Goal: Transaction & Acquisition: Book appointment/travel/reservation

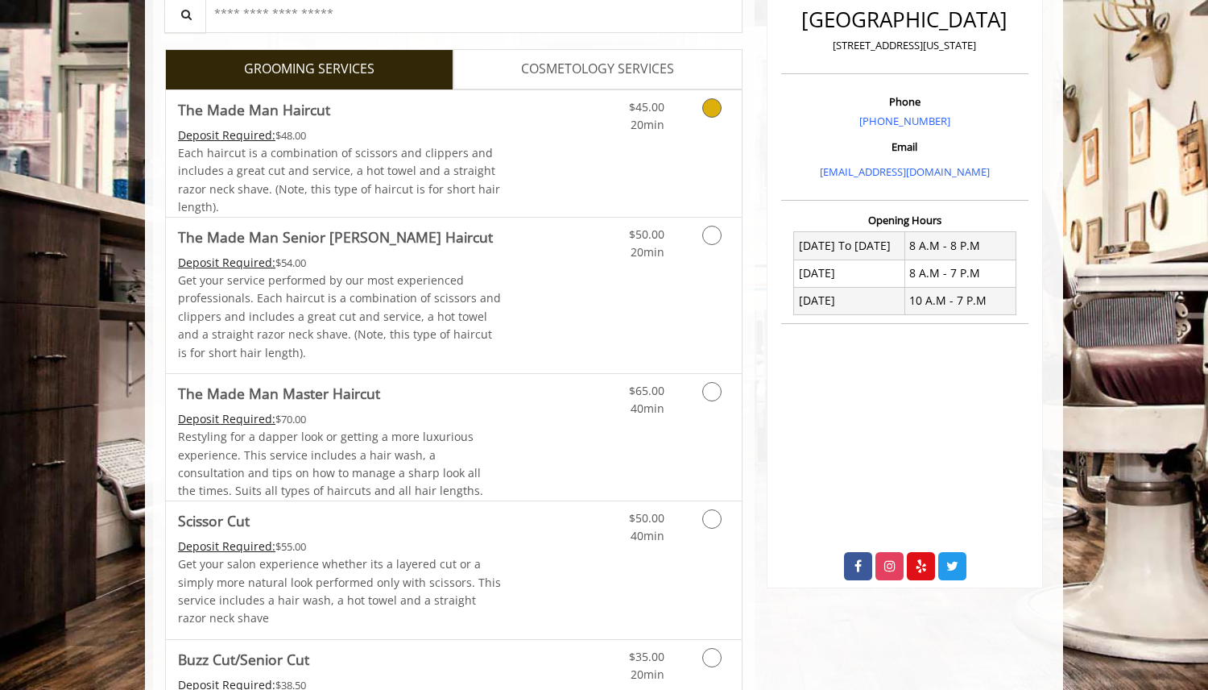
scroll to position [415, 0]
click at [708, 108] on icon "Grooming services" at bounding box center [711, 106] width 19 height 19
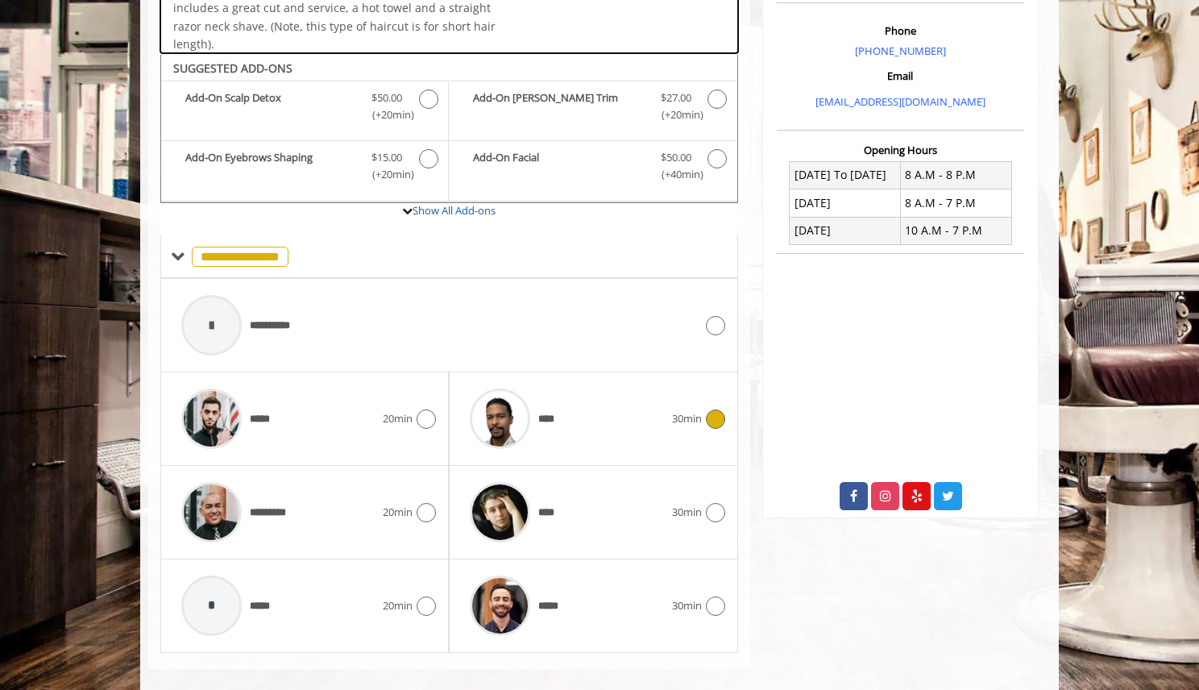
scroll to position [504, 0]
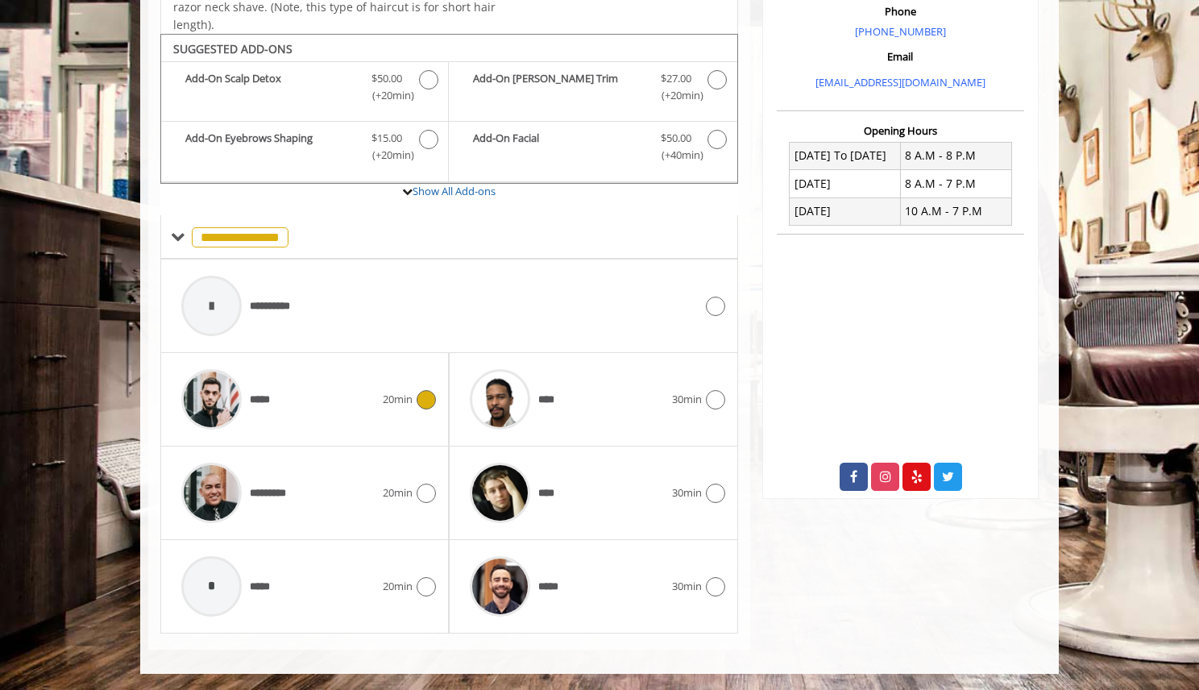
click at [406, 409] on div "***** 20min" at bounding box center [304, 399] width 263 height 77
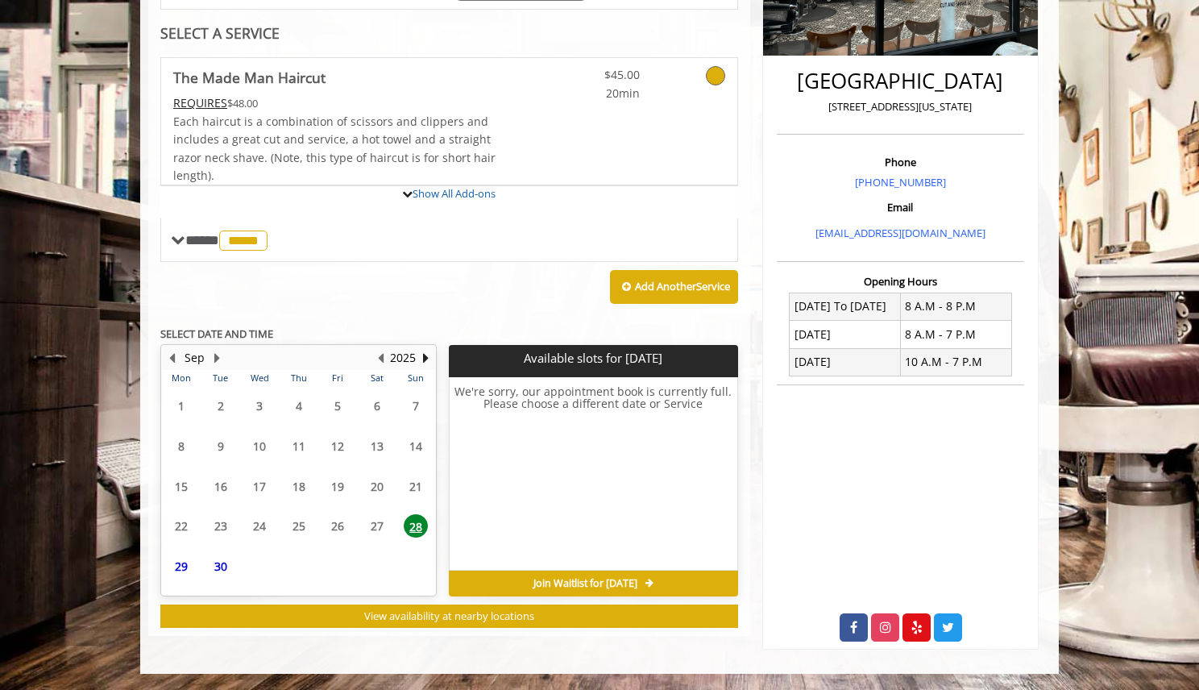
scroll to position [486, 0]
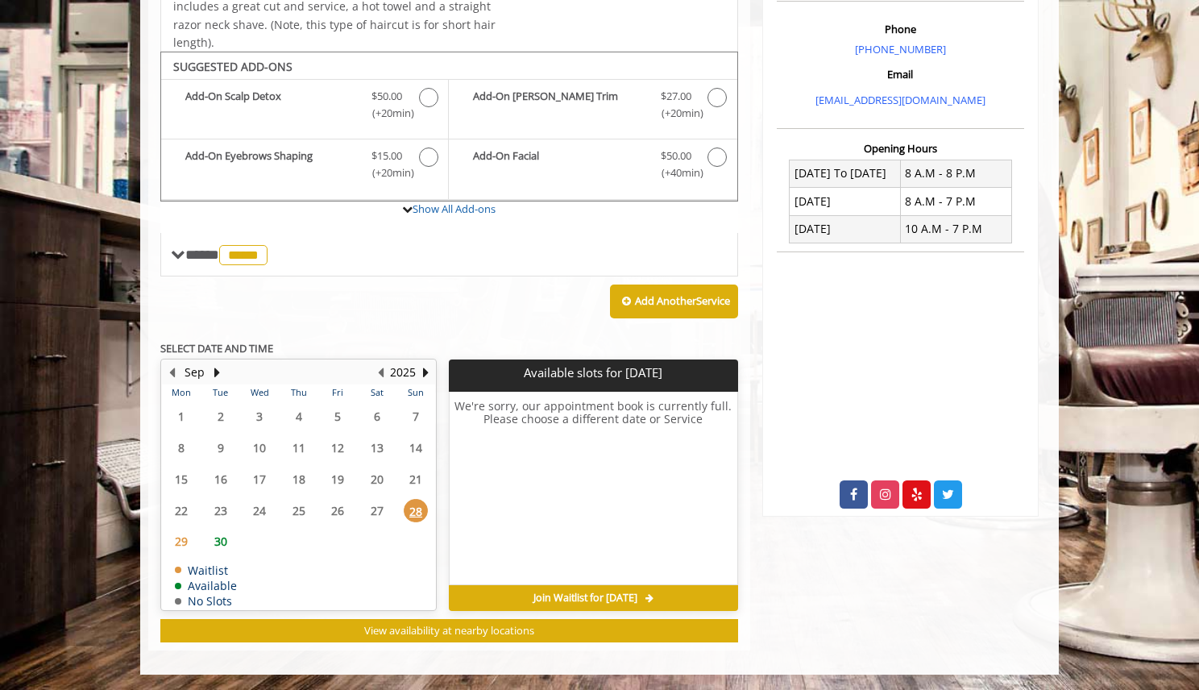
click at [220, 534] on span "30" at bounding box center [221, 540] width 24 height 23
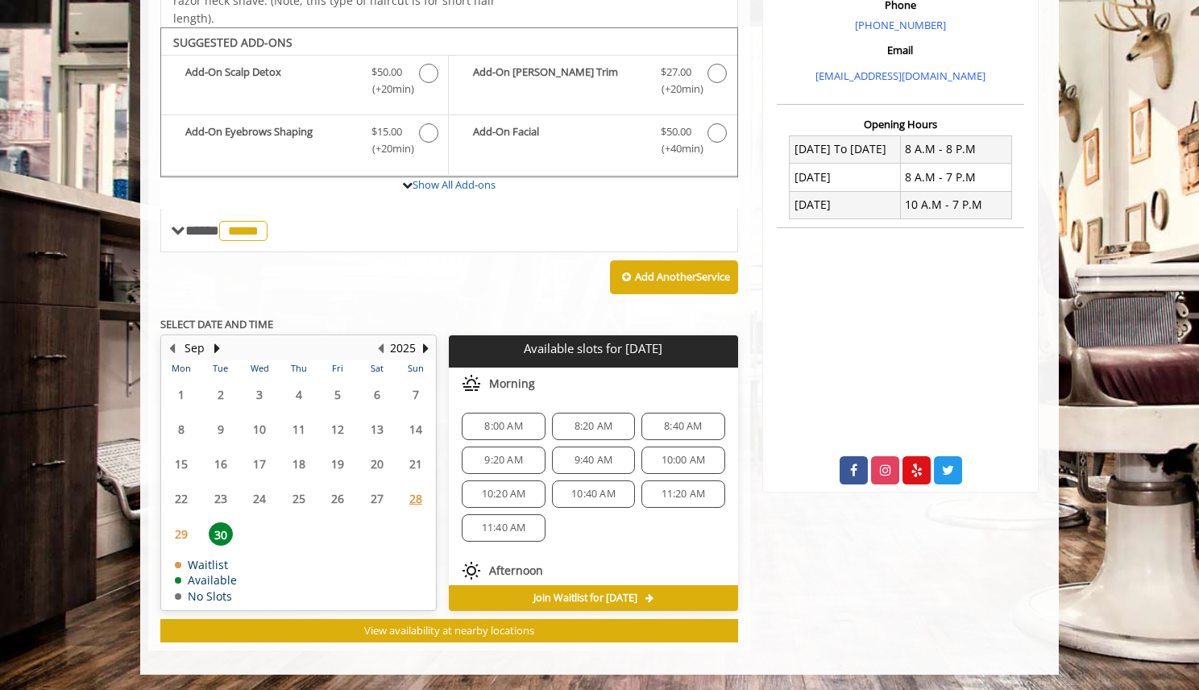
click at [185, 528] on span "29" at bounding box center [181, 533] width 24 height 23
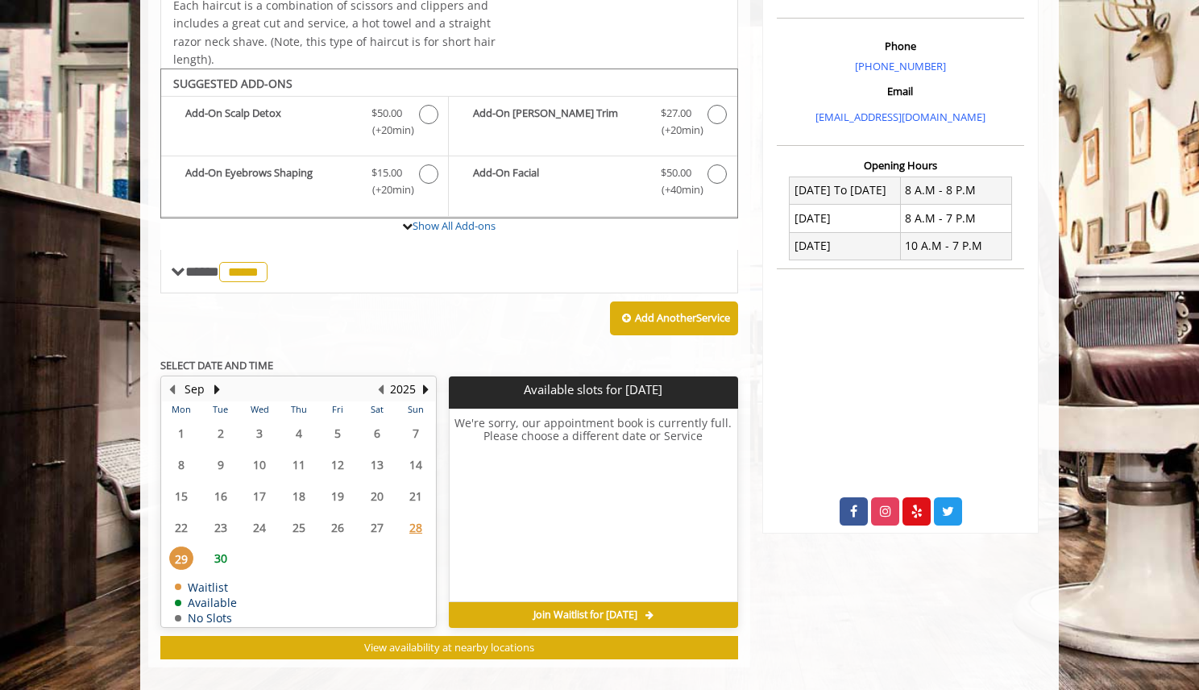
scroll to position [465, 0]
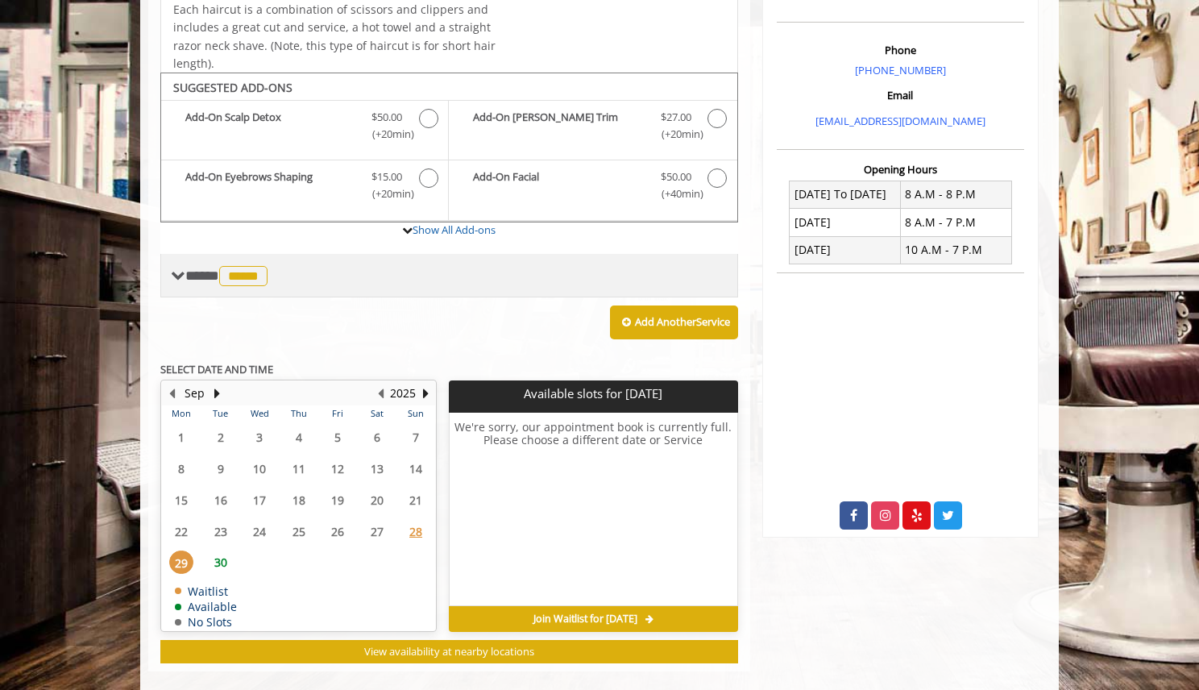
click at [257, 274] on span "*****" at bounding box center [243, 276] width 48 height 20
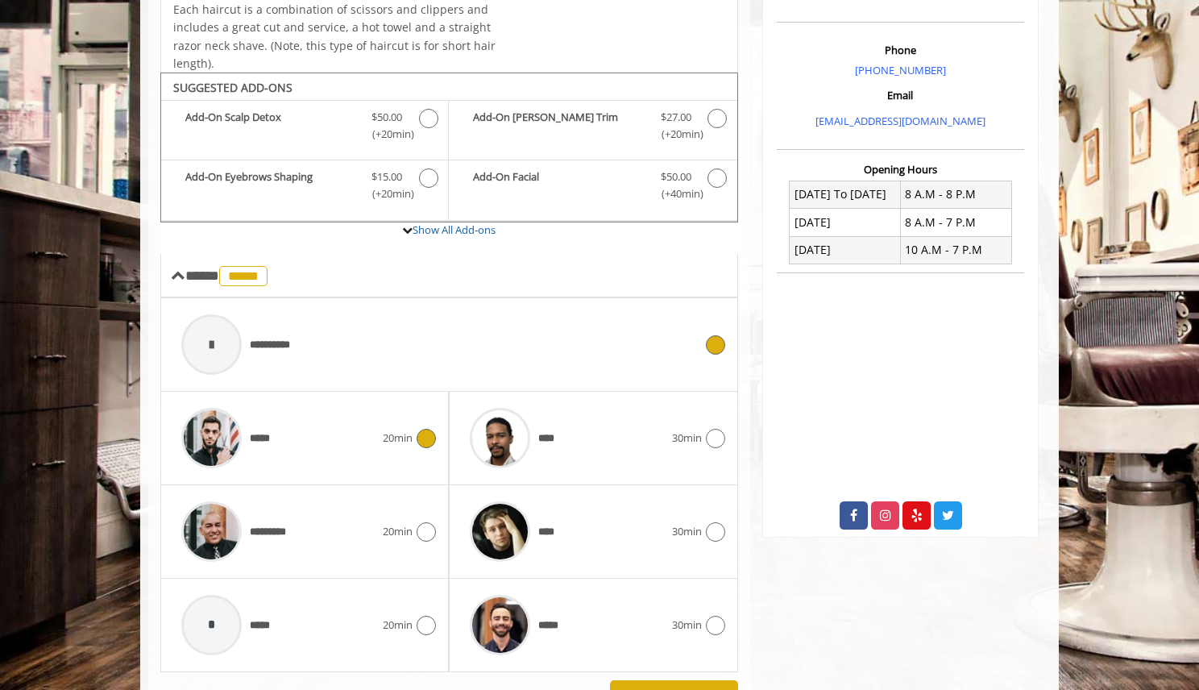
click at [350, 345] on div "**********" at bounding box center [437, 344] width 528 height 77
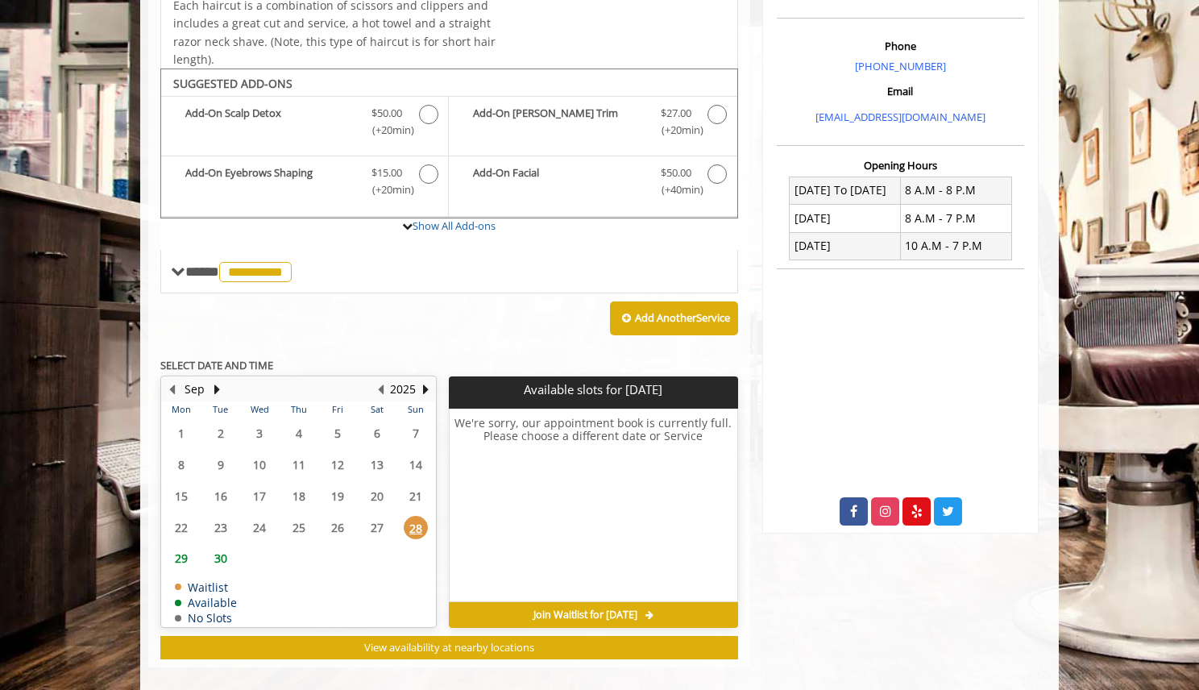
scroll to position [486, 0]
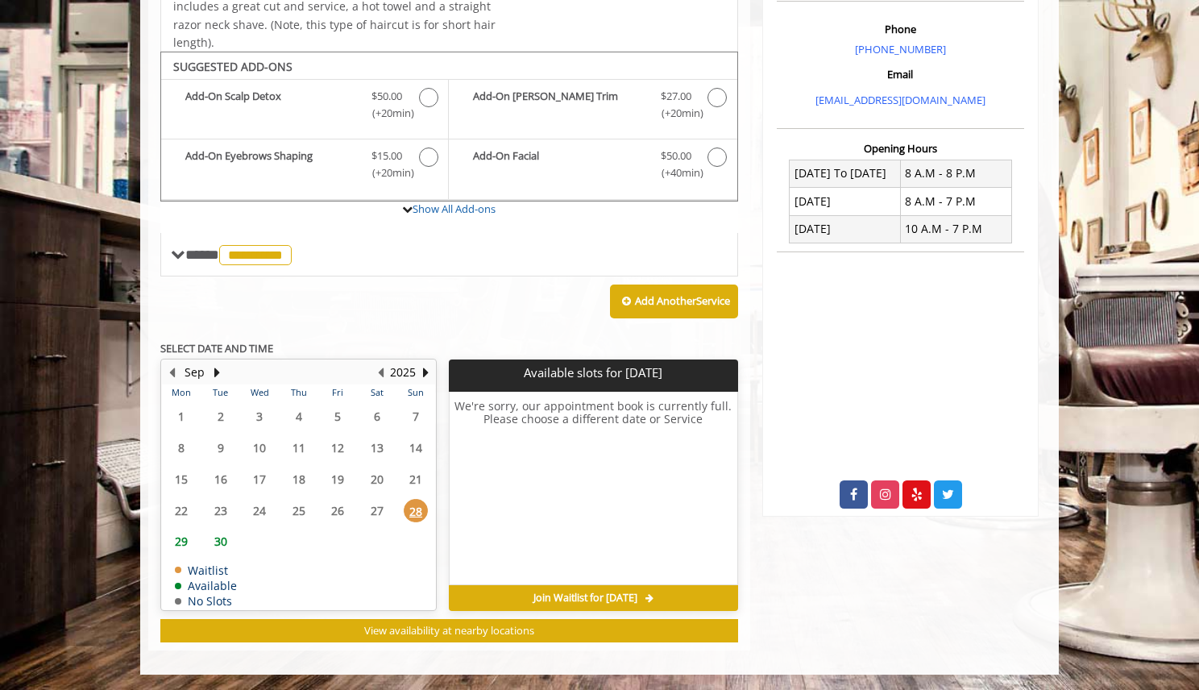
click at [182, 544] on span "29" at bounding box center [181, 540] width 24 height 23
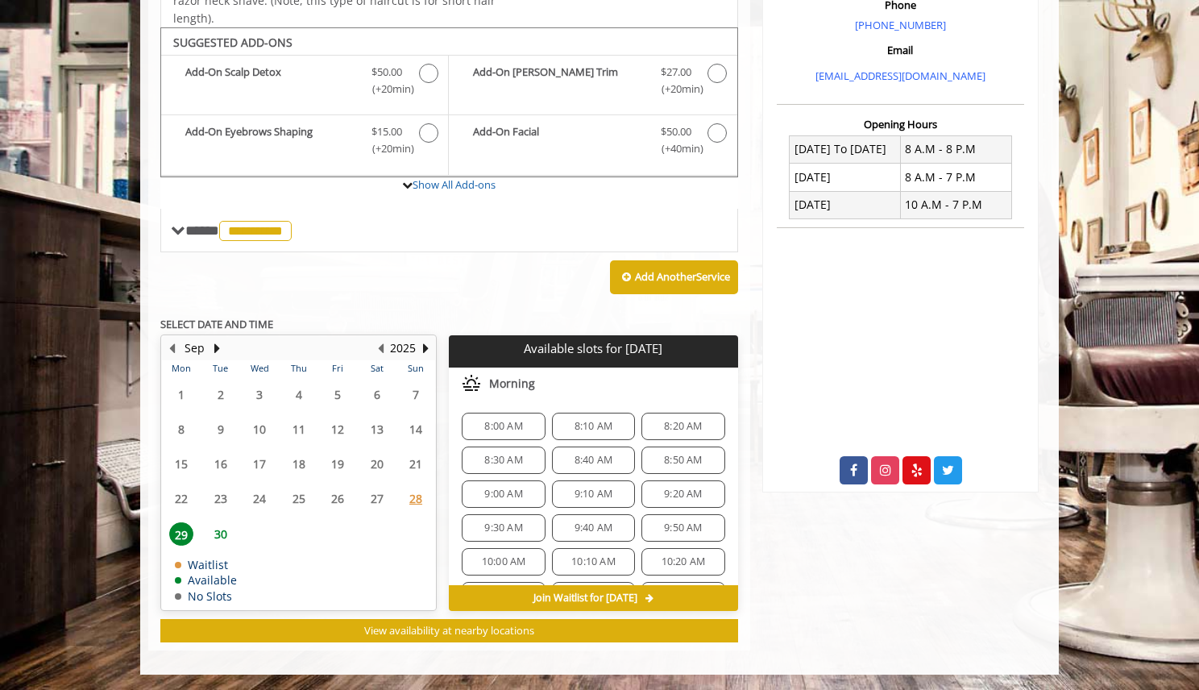
click at [501, 422] on span "8:00 AM" at bounding box center [503, 426] width 38 height 13
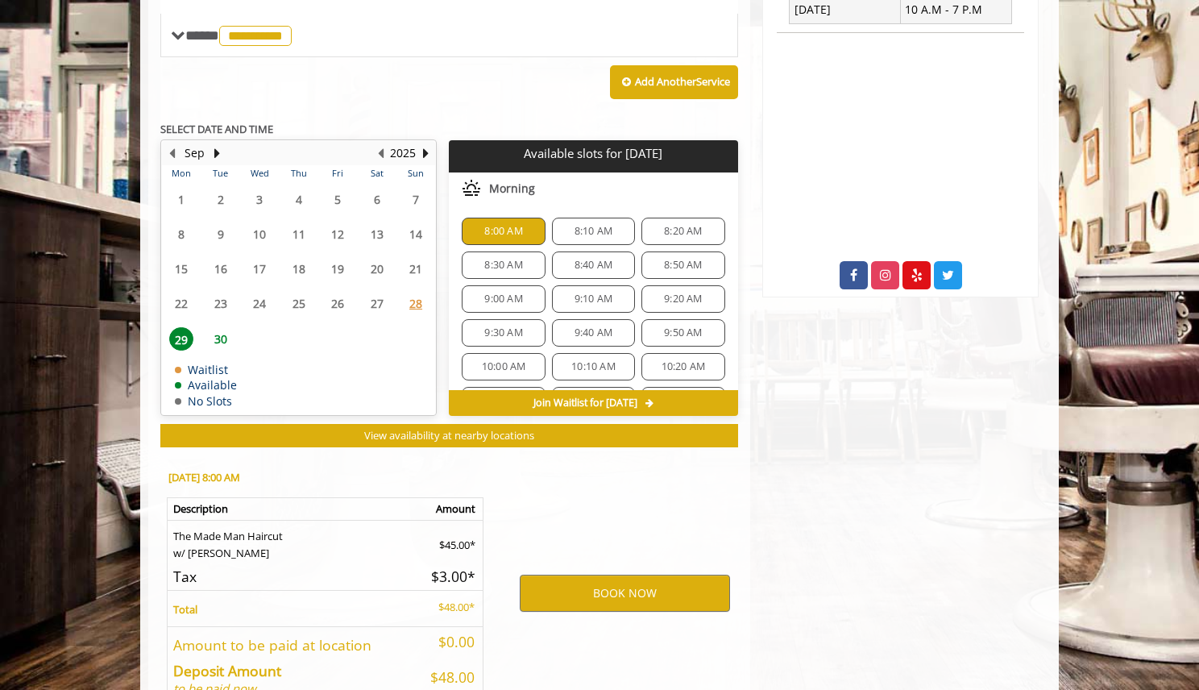
scroll to position [802, 0]
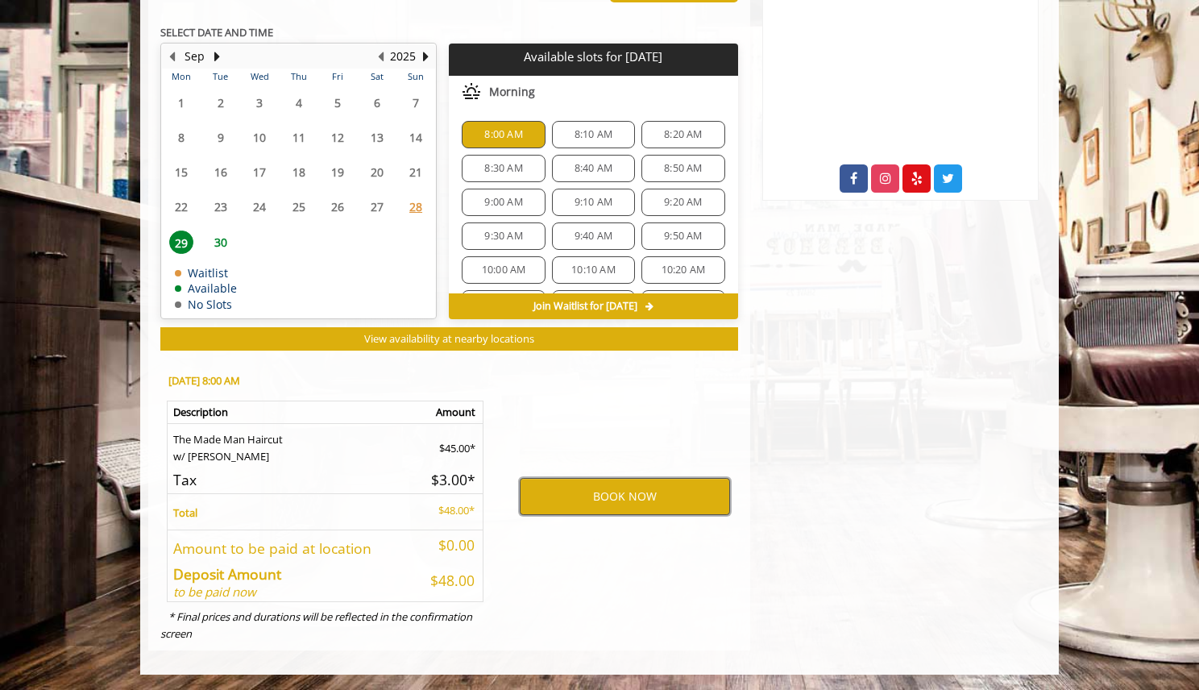
click at [625, 498] on button "BOOK NOW" at bounding box center [625, 496] width 210 height 37
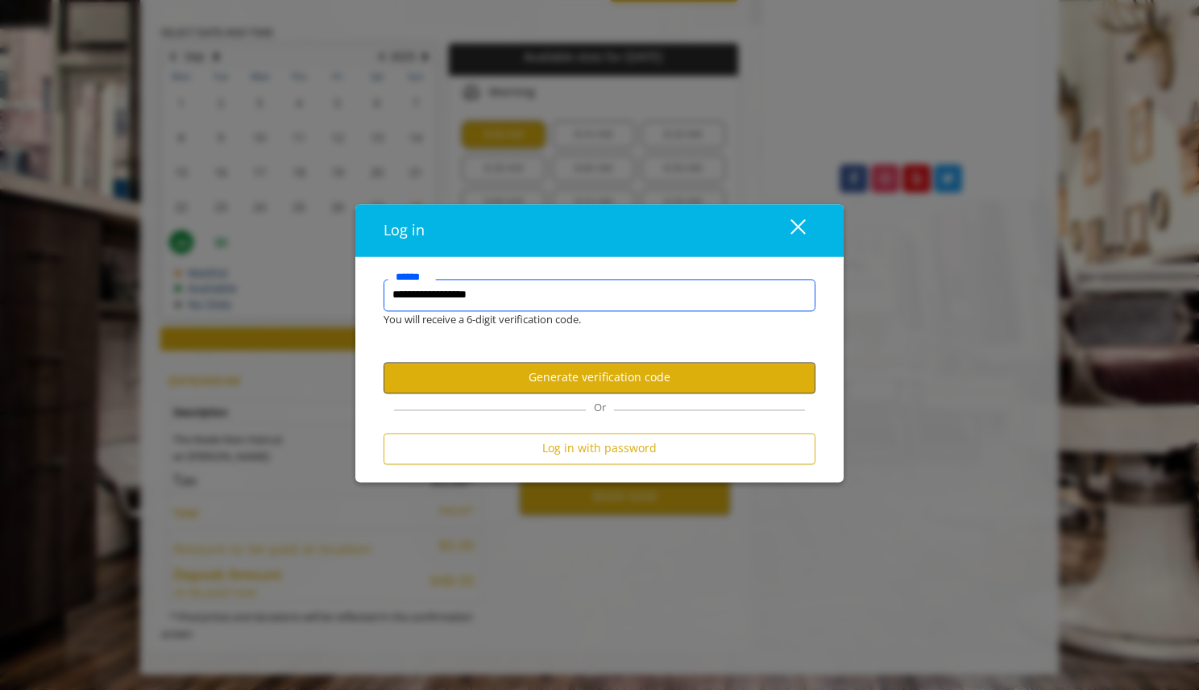
type input "**********"
click at [619, 375] on button "Generate verification code" at bounding box center [599, 377] width 432 height 31
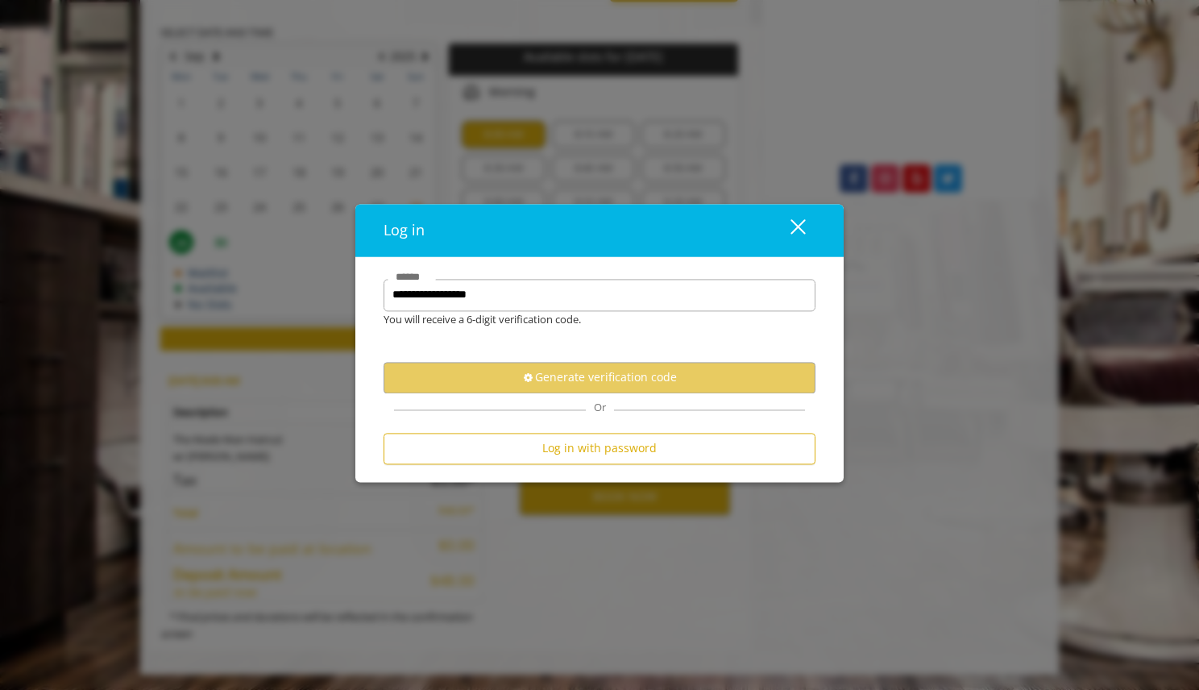
scroll to position [0, 0]
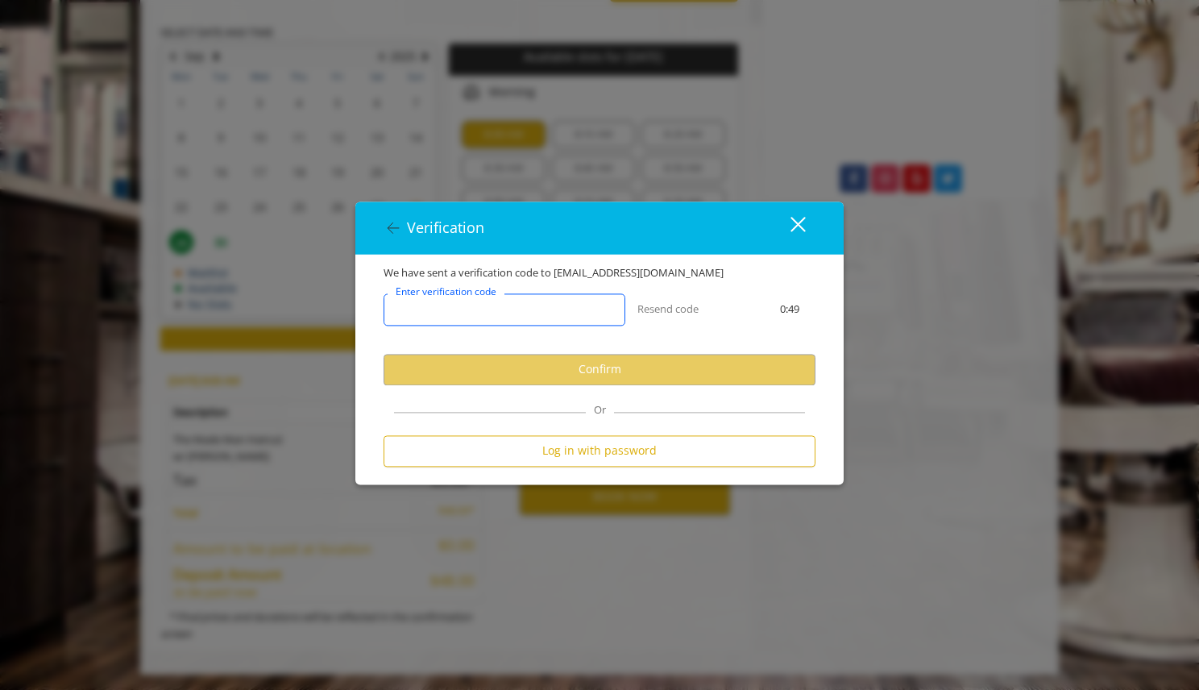
click at [557, 312] on input "Enter verification code" at bounding box center [504, 309] width 242 height 32
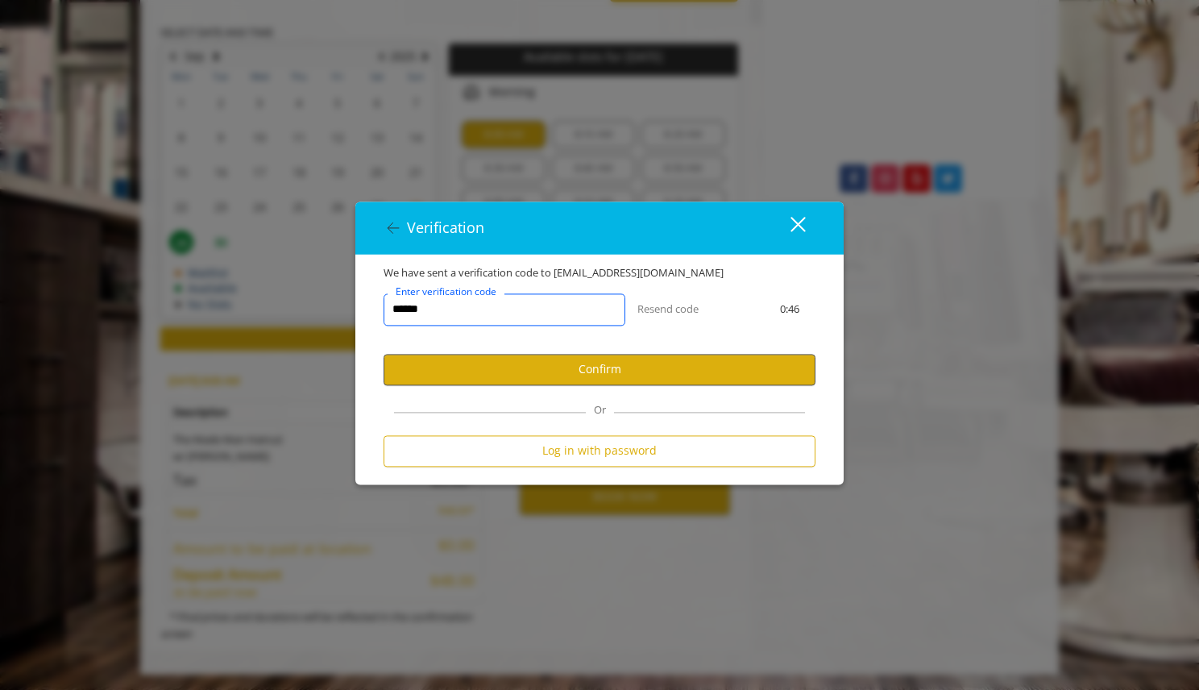
type input "******"
click at [622, 375] on button "Confirm" at bounding box center [599, 369] width 432 height 31
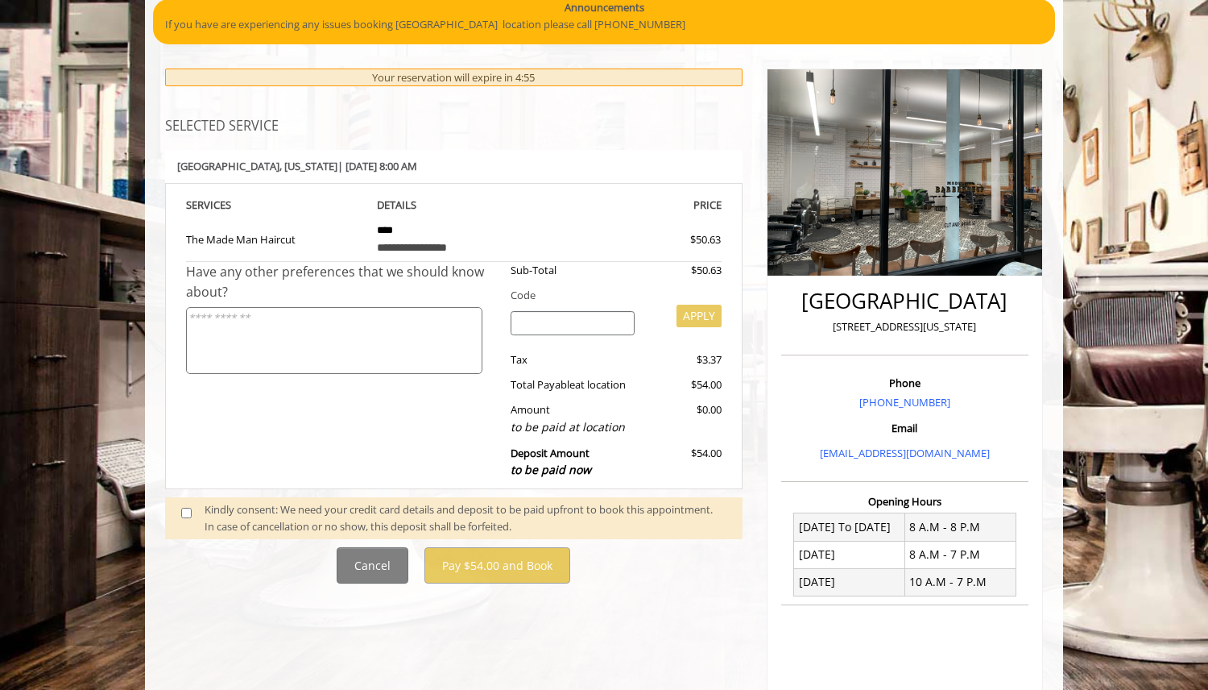
scroll to position [146, 0]
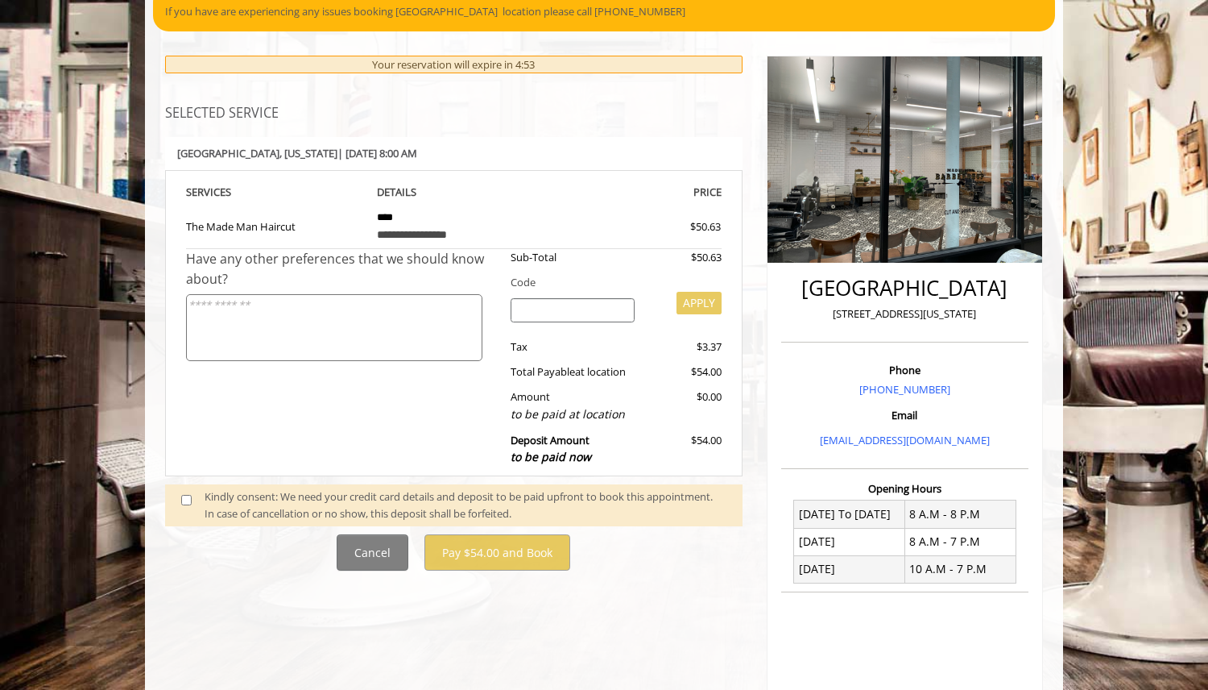
click at [289, 499] on div "Kindly consent: We need your credit card details and deposit to be paid upfront…" at bounding box center [466, 505] width 522 height 34
click at [197, 499] on span at bounding box center [193, 505] width 48 height 34
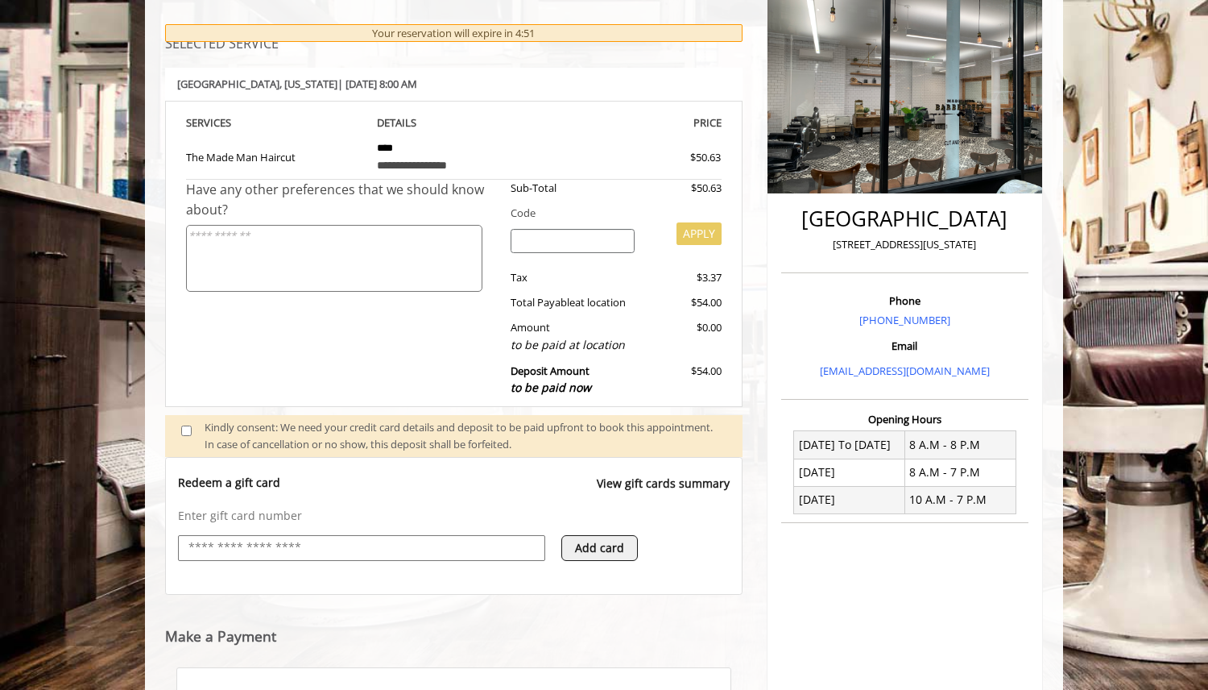
click at [404, 267] on textarea at bounding box center [334, 258] width 296 height 67
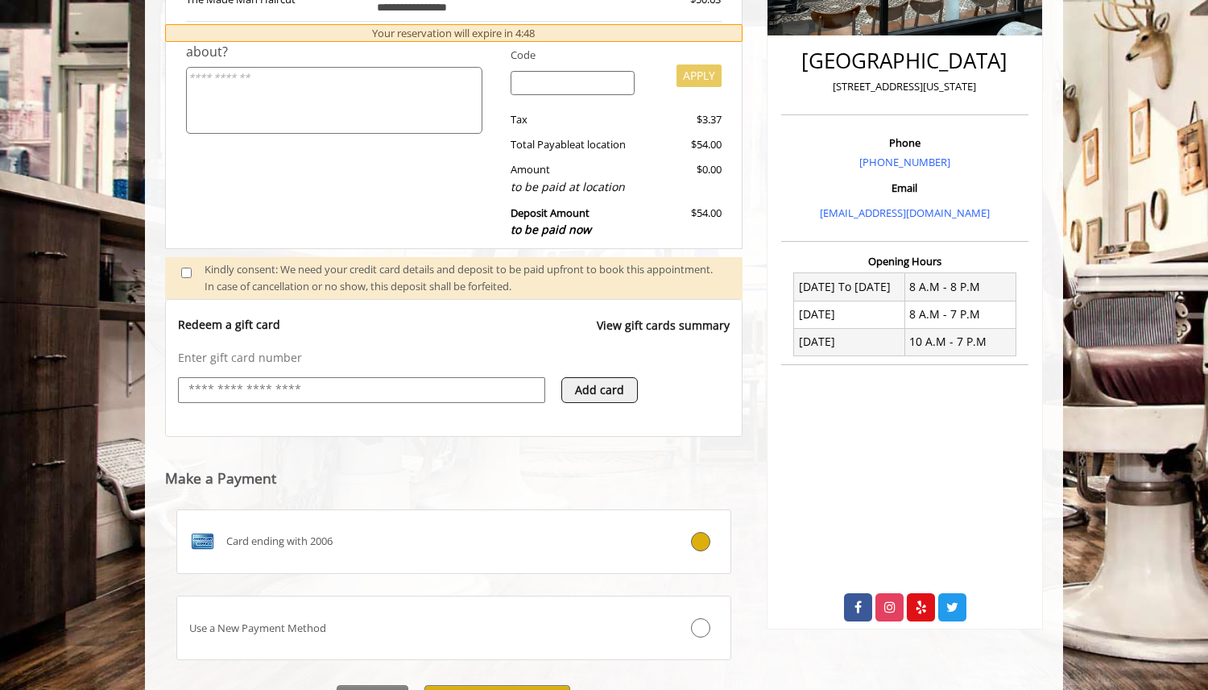
scroll to position [375, 0]
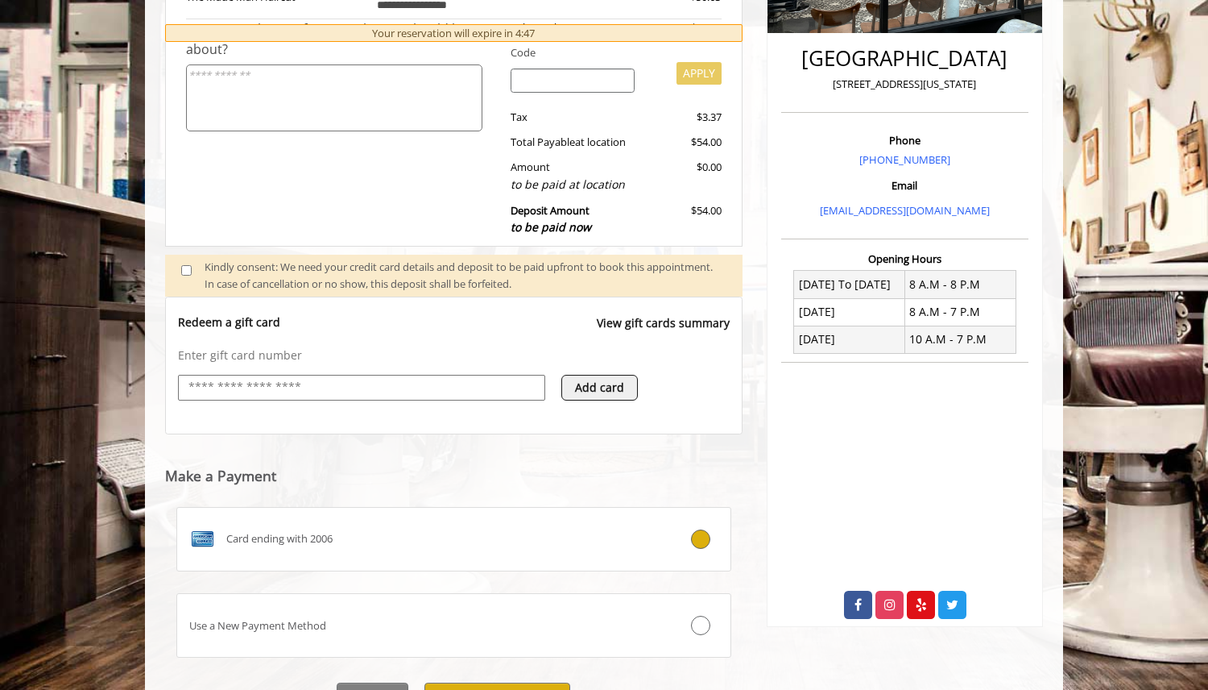
click at [499, 333] on div "Redeem a gift card View gift cards summary" at bounding box center [454, 330] width 552 height 33
click at [435, 385] on input "text" at bounding box center [362, 387] width 350 height 19
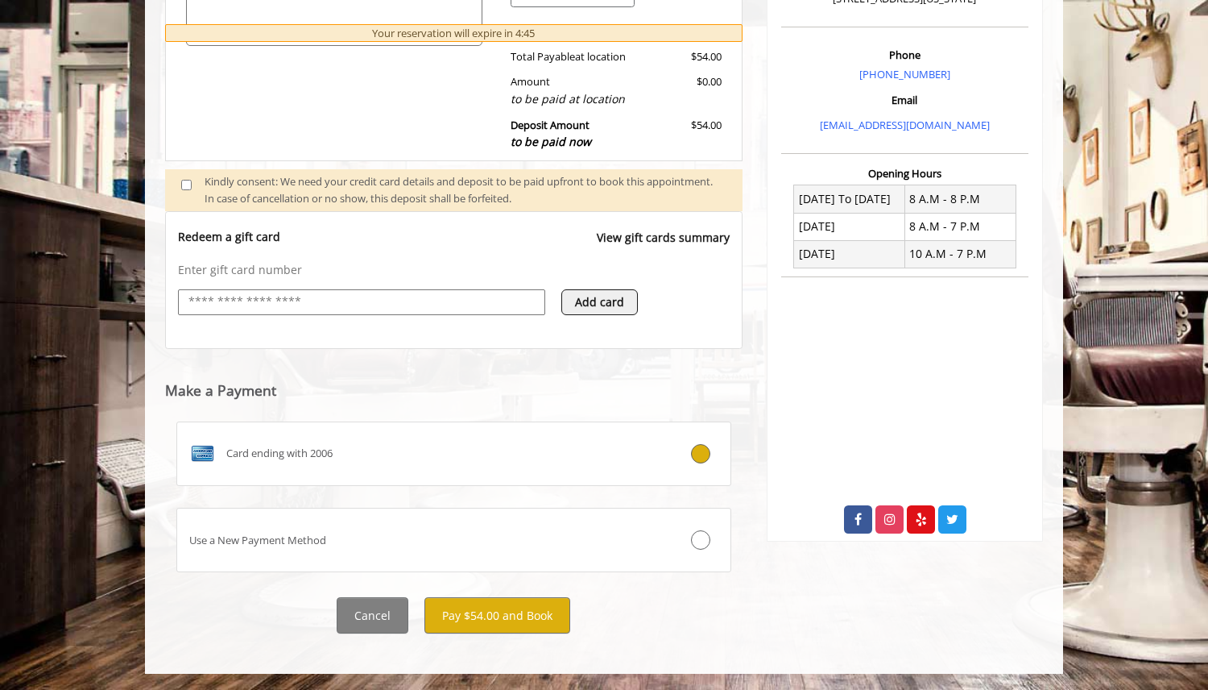
click at [441, 447] on div "Card ending with 2006" at bounding box center [407, 454] width 461 height 26
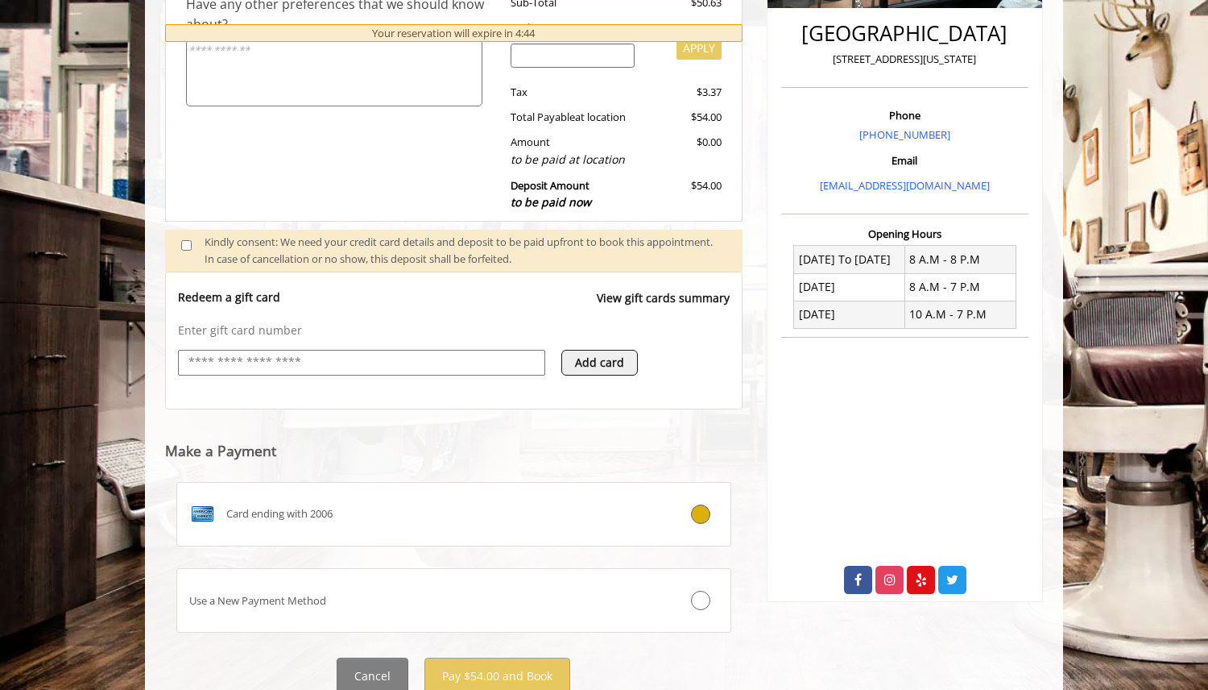
click at [437, 531] on label "Card ending with 2006" at bounding box center [453, 514] width 555 height 64
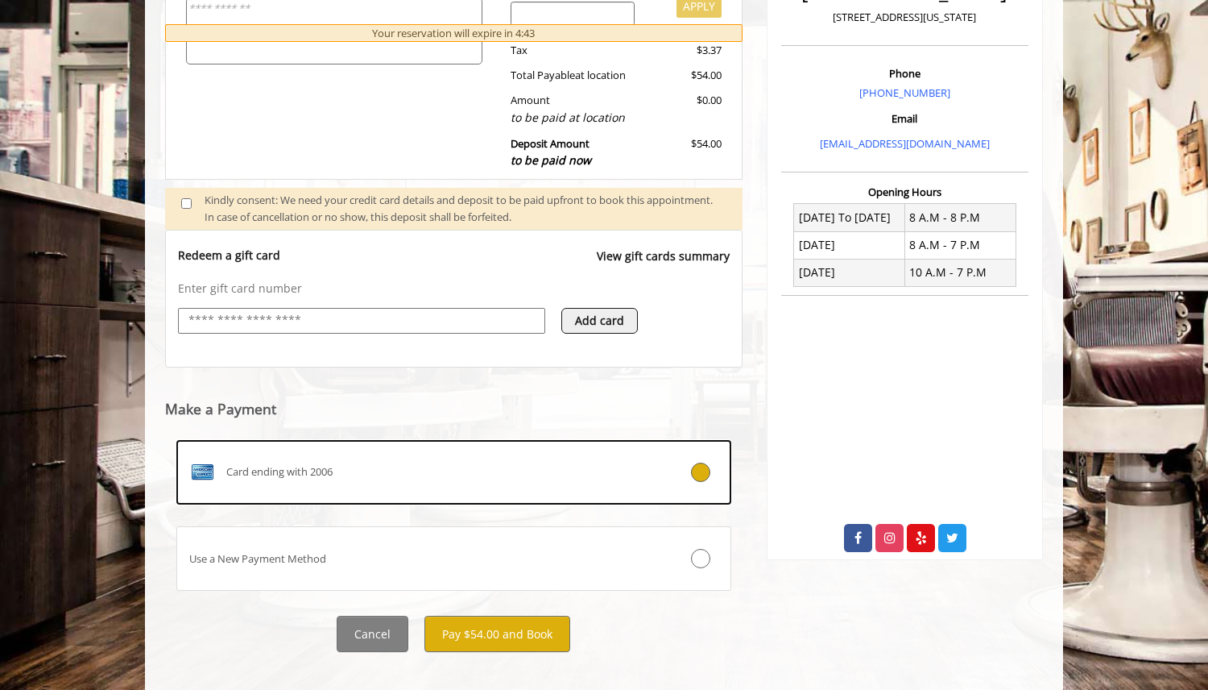
scroll to position [461, 0]
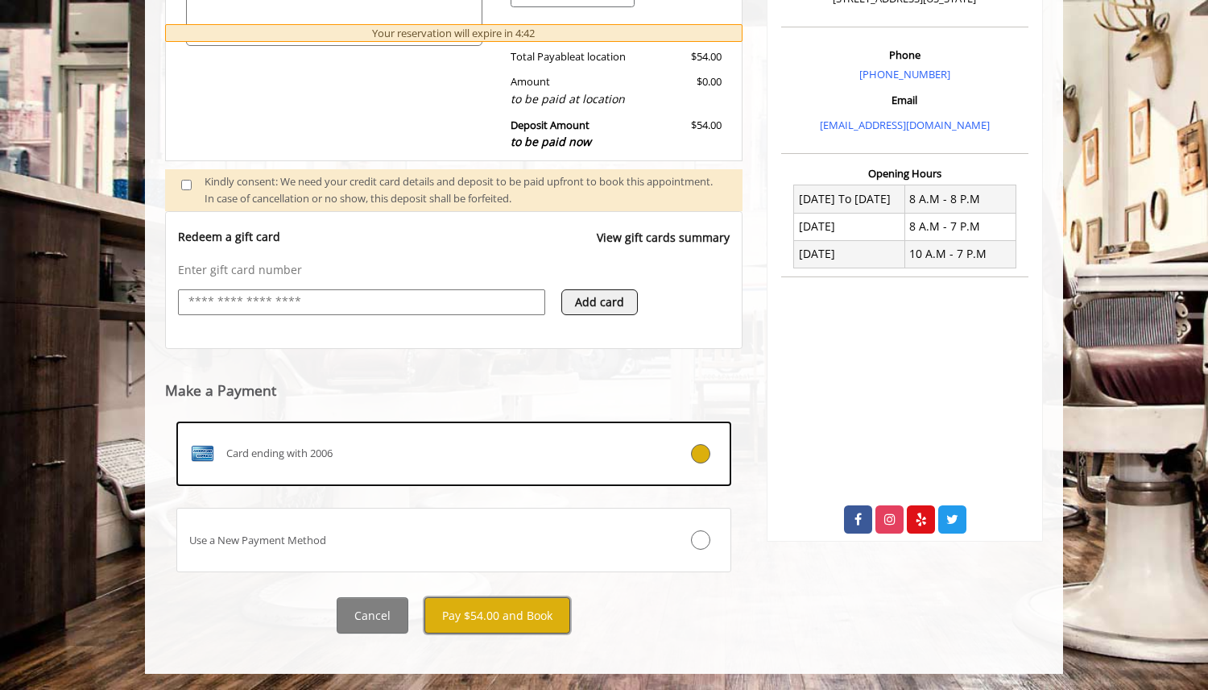
click at [495, 614] on button "Pay $54.00 and Book" at bounding box center [498, 615] width 146 height 36
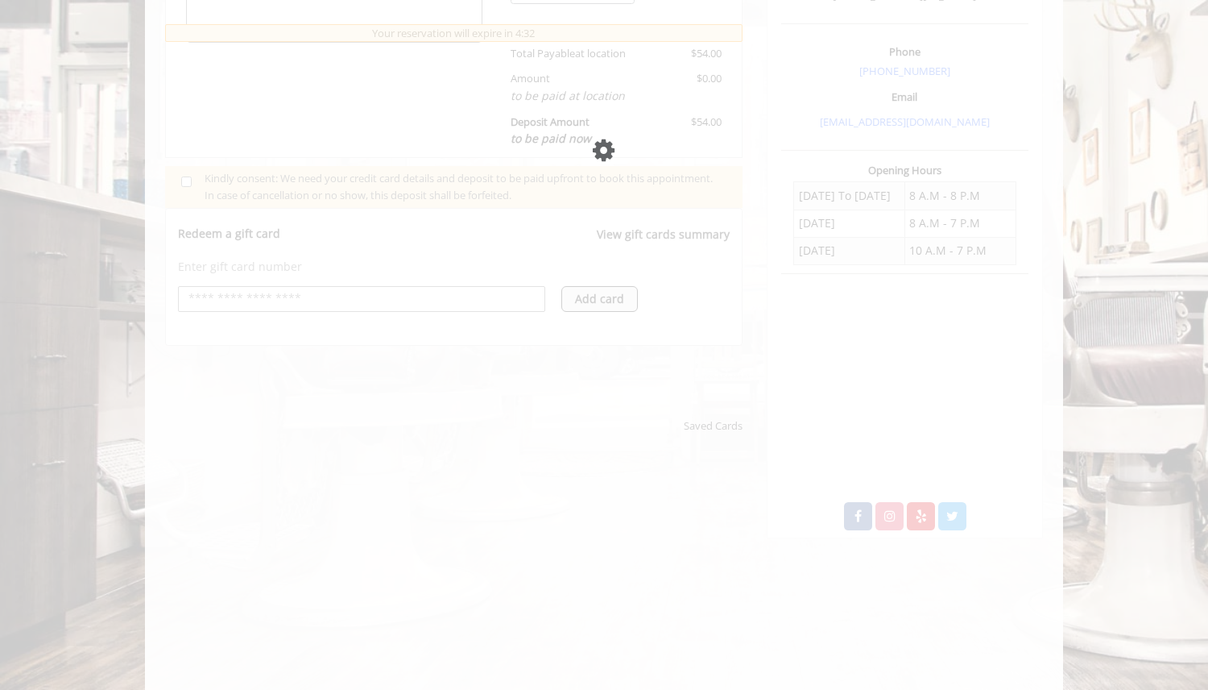
scroll to position [457, 0]
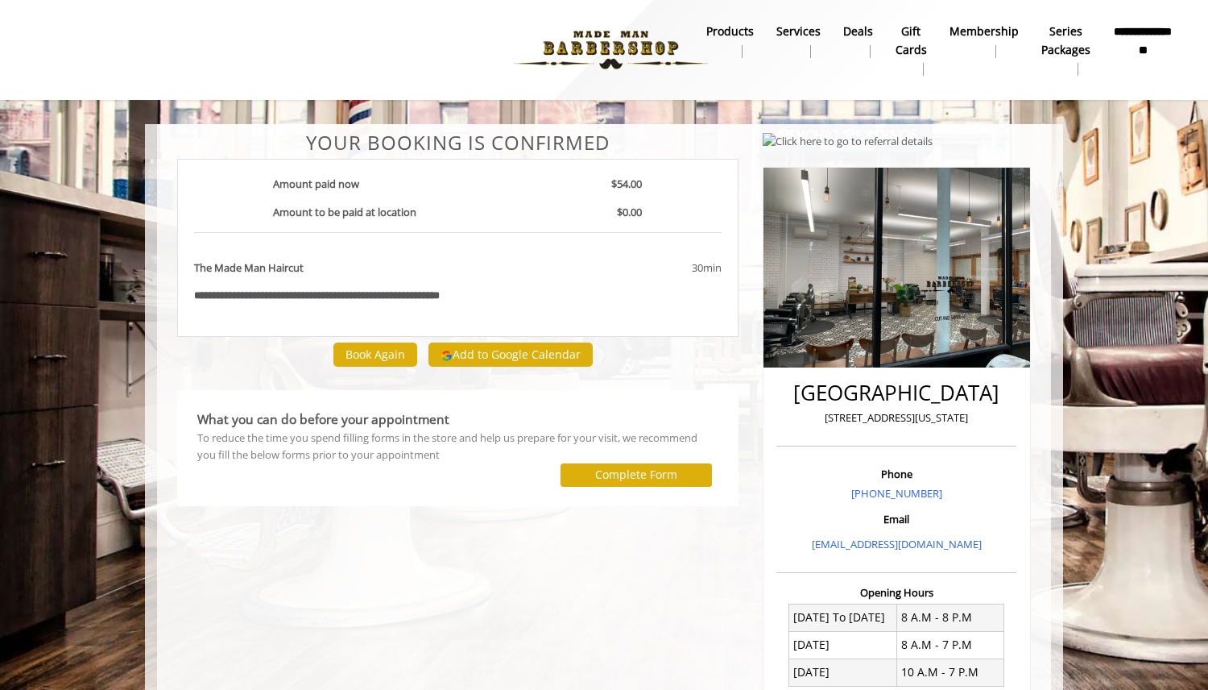
click at [228, 298] on b "**********" at bounding box center [216, 295] width 44 height 10
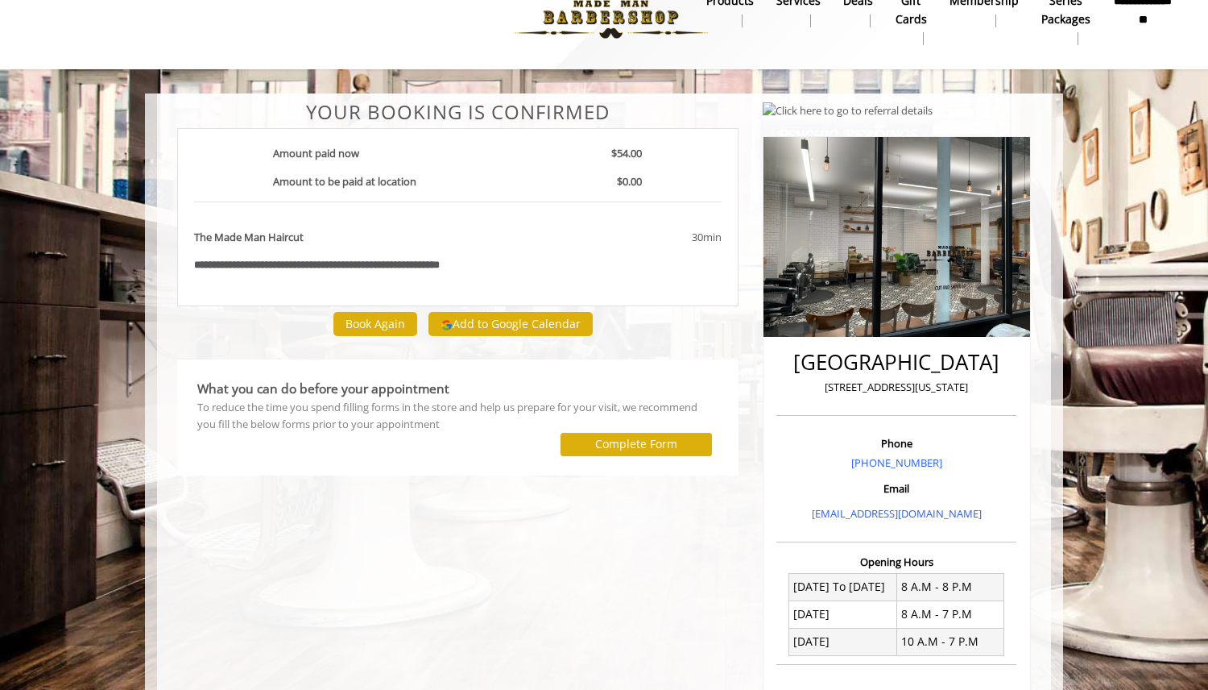
click at [832, 389] on p "[STREET_ADDRESS][US_STATE]" at bounding box center [897, 387] width 232 height 17
drag, startPoint x: 832, startPoint y: 389, endPoint x: 945, endPoint y: 388, distance: 112.8
click at [945, 389] on p "[STREET_ADDRESS][US_STATE]" at bounding box center [897, 387] width 232 height 17
copy p "[STREET_ADDRESS][US_STATE]"
